Goal: Check status: Check status

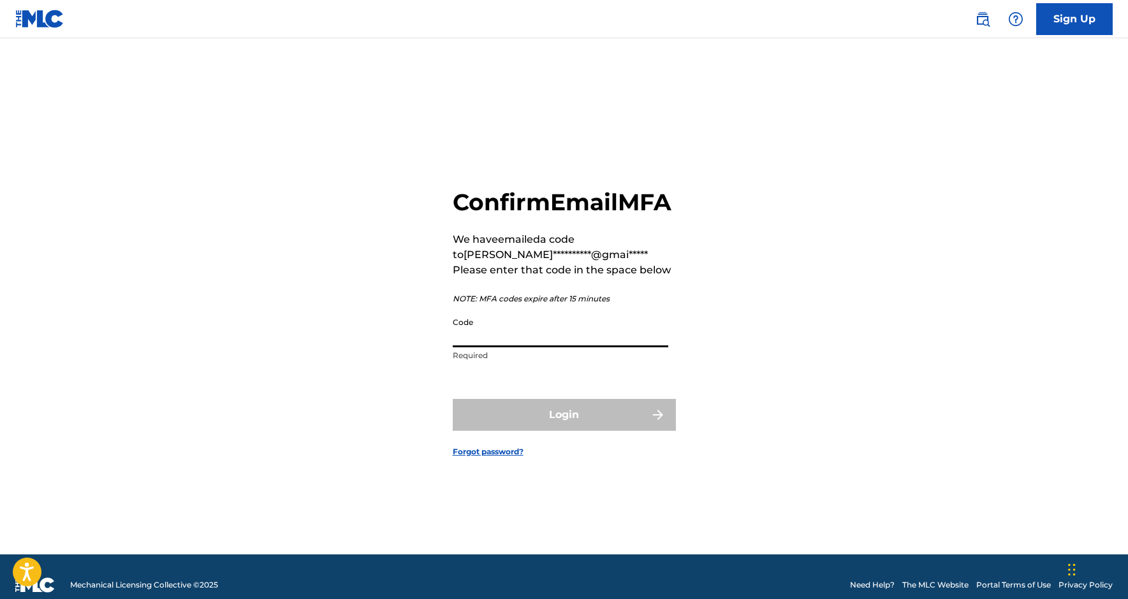
click at [480, 344] on input "Code" at bounding box center [561, 329] width 216 height 36
paste input "396551"
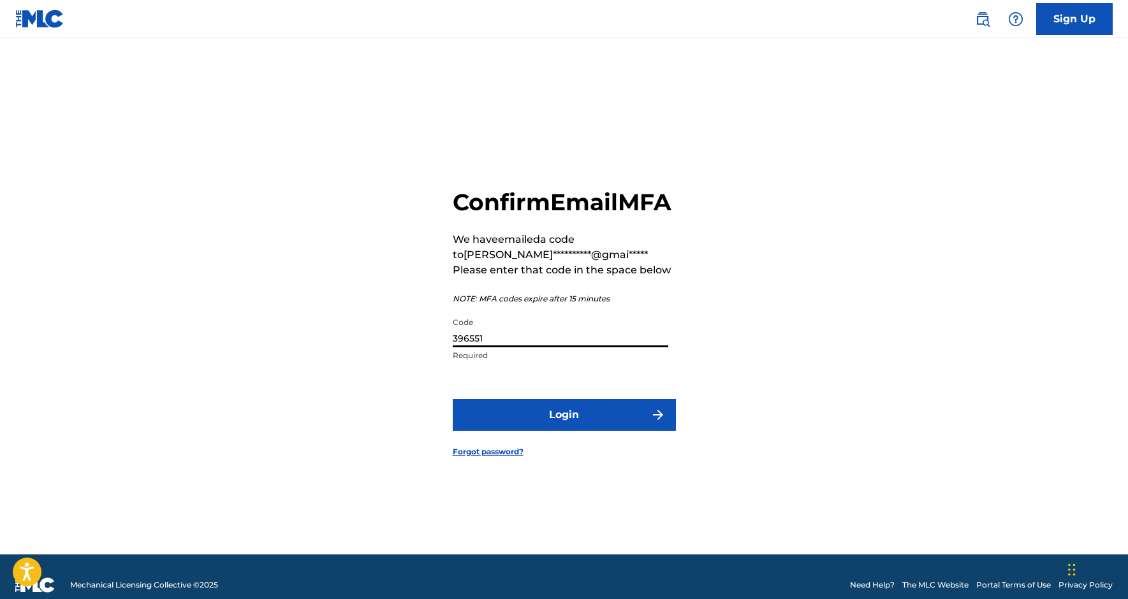
type input "396551"
click at [564, 429] on button "Login" at bounding box center [564, 415] width 223 height 32
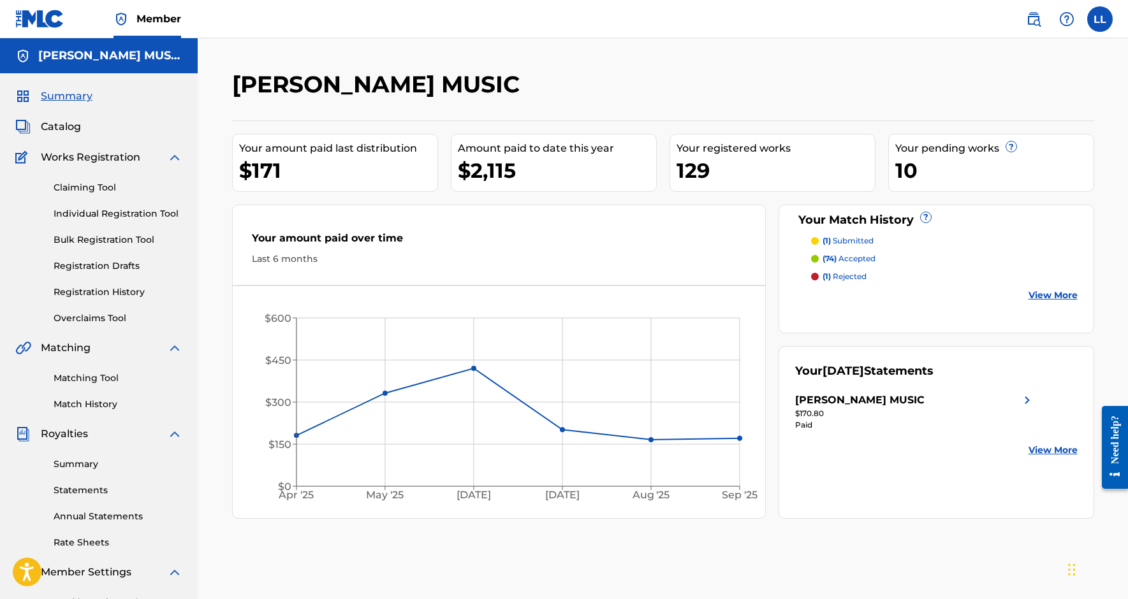
click at [125, 292] on link "Registration History" at bounding box center [118, 292] width 129 height 13
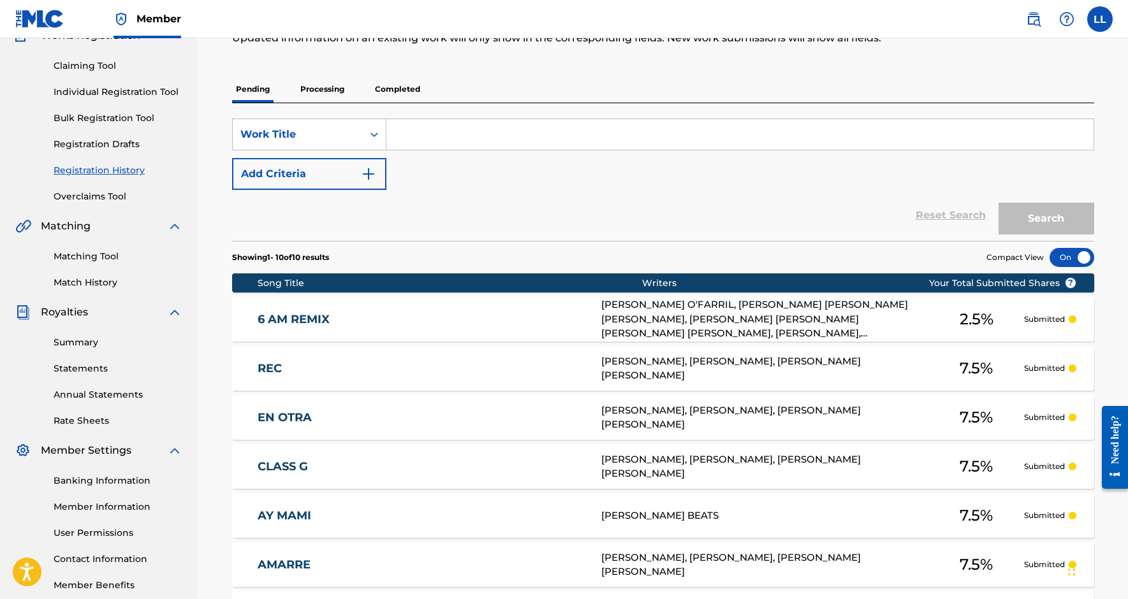
scroll to position [115, 0]
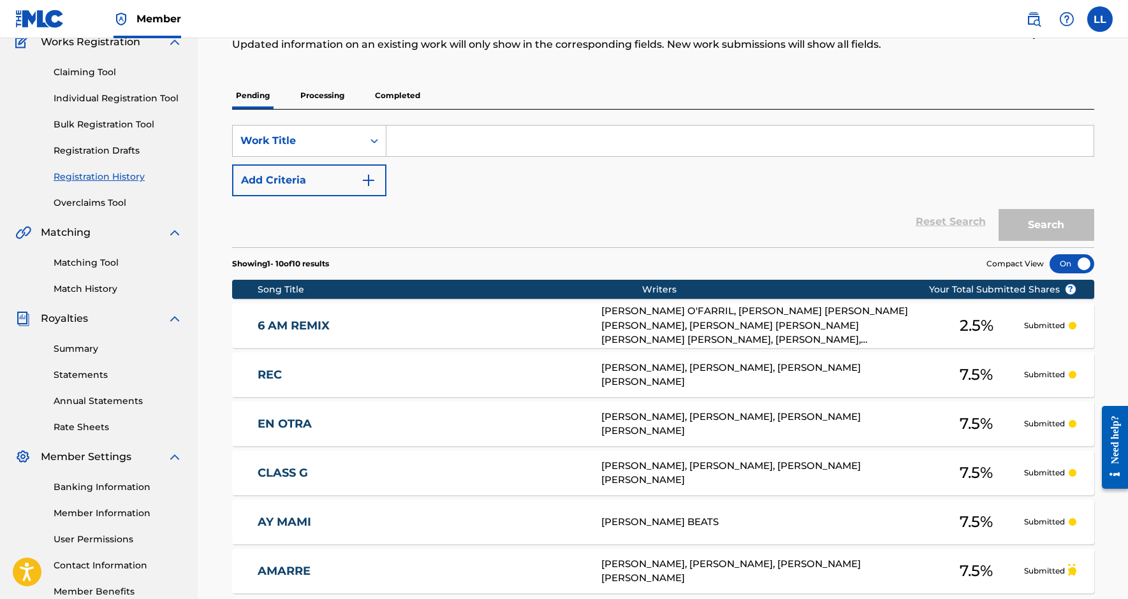
click at [321, 97] on p "Processing" at bounding box center [323, 95] width 52 height 27
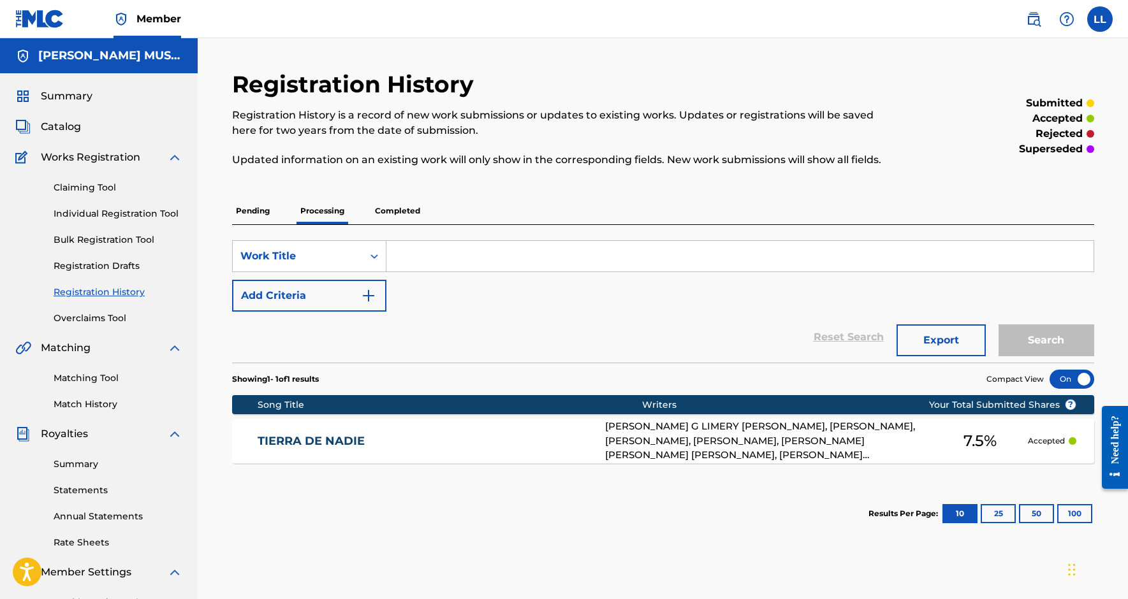
click at [408, 216] on p "Completed" at bounding box center [397, 211] width 53 height 27
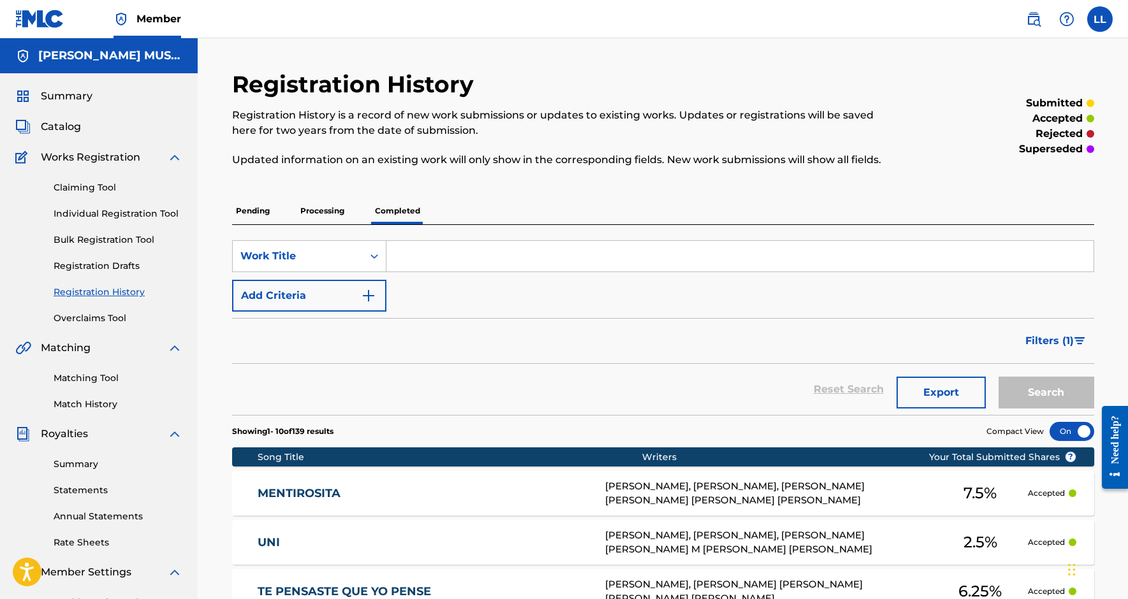
click at [256, 214] on p "Pending" at bounding box center [252, 211] width 41 height 27
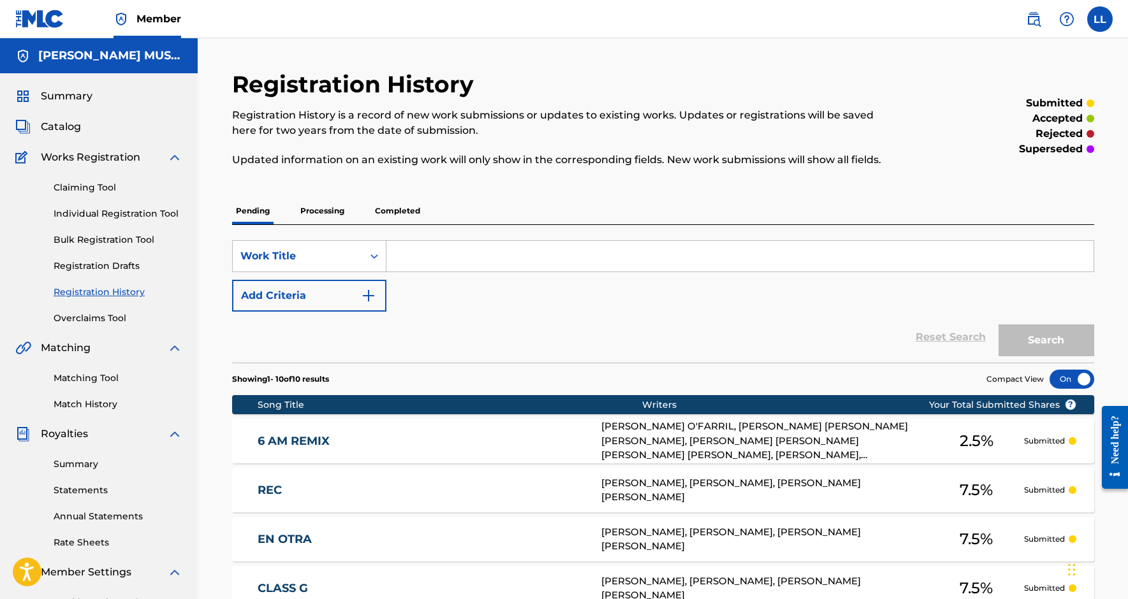
click at [1098, 23] on label at bounding box center [1100, 19] width 26 height 26
click at [1100, 19] on input "LL [PERSON_NAME] [EMAIL_ADDRESS][DOMAIN_NAME] Notification Preferences Profile …" at bounding box center [1100, 19] width 0 height 0
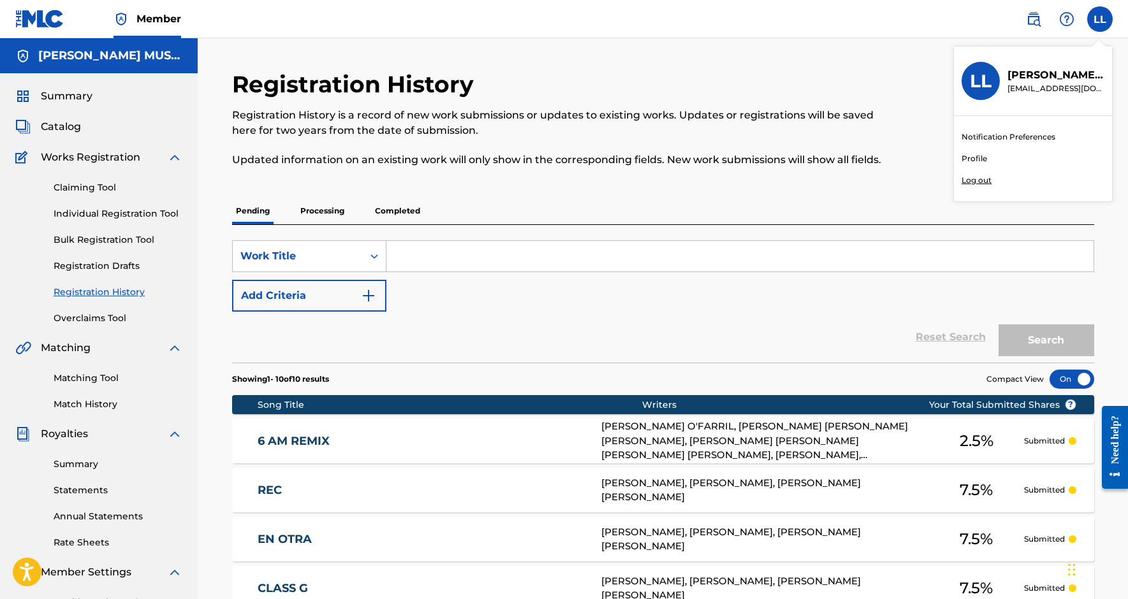
click at [974, 182] on p "Log out" at bounding box center [977, 180] width 30 height 11
click at [1100, 19] on input "LL [PERSON_NAME] [EMAIL_ADDRESS][DOMAIN_NAME] Notification Preferences Profile …" at bounding box center [1100, 19] width 0 height 0
